Goal: Task Accomplishment & Management: Complete application form

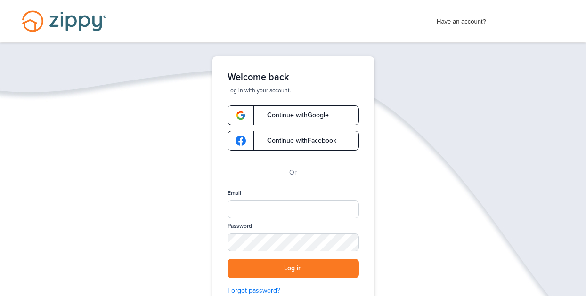
click at [461, 20] on span "Have an account?" at bounding box center [461, 19] width 49 height 15
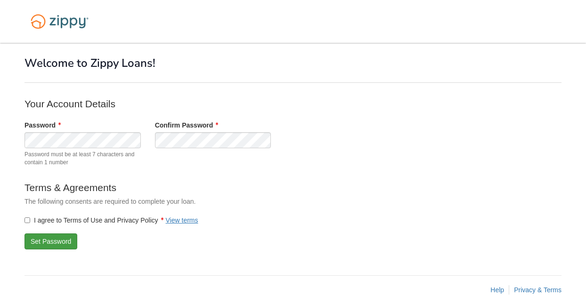
click at [57, 240] on button "Set Password" at bounding box center [50, 242] width 53 height 16
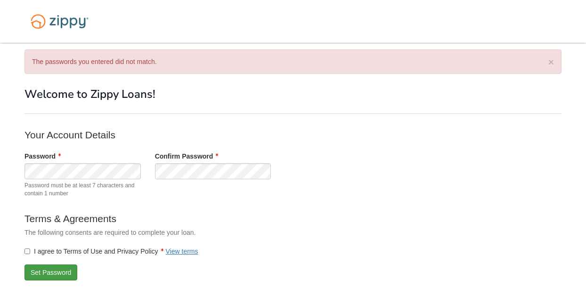
click at [59, 271] on button "Set Password" at bounding box center [50, 273] width 53 height 16
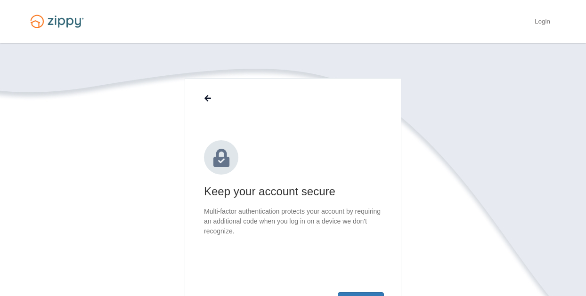
scroll to position [84, 0]
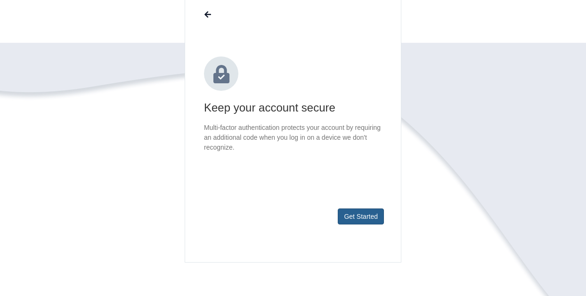
click at [367, 221] on button "Get Started" at bounding box center [361, 217] width 46 height 16
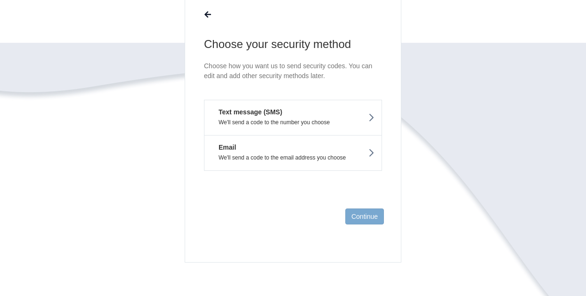
click at [357, 118] on button "Text message (SMS) We'll send a code to the number you choose" at bounding box center [293, 117] width 178 height 35
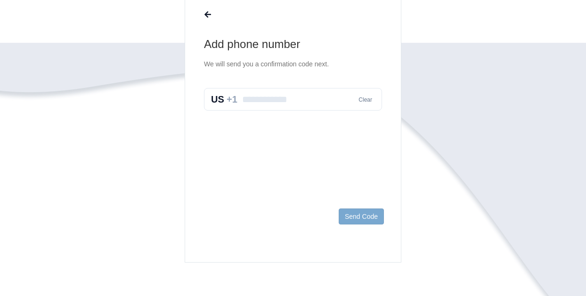
click at [290, 100] on input "text" at bounding box center [293, 99] width 178 height 23
type input "**********"
click at [359, 217] on button "Send Code" at bounding box center [361, 217] width 45 height 16
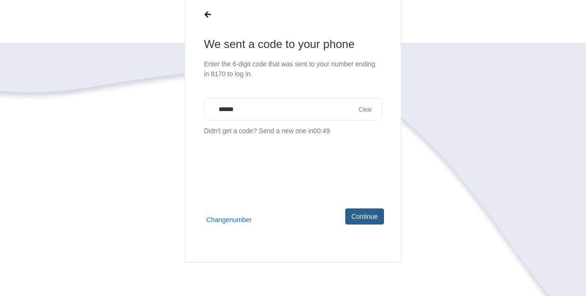
type input "******"
click at [361, 216] on button "Continue" at bounding box center [364, 217] width 39 height 16
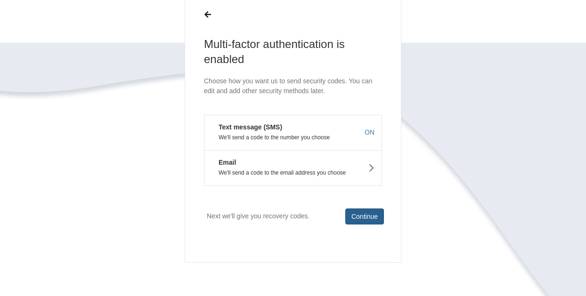
click at [382, 214] on button "Continue" at bounding box center [364, 217] width 39 height 16
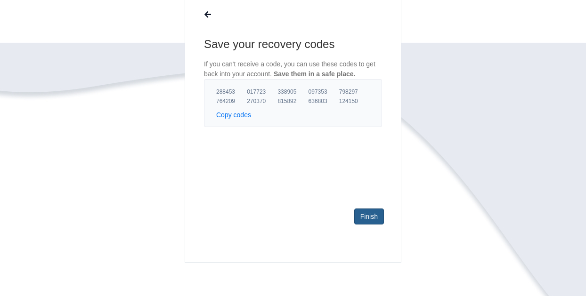
click at [370, 214] on link "Finish" at bounding box center [369, 217] width 30 height 16
